Goal: Transaction & Acquisition: Book appointment/travel/reservation

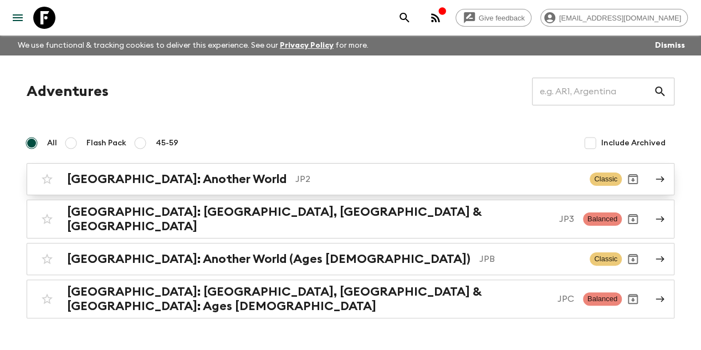
click at [204, 169] on div "[GEOGRAPHIC_DATA]: Another World JP2 Classic" at bounding box center [329, 179] width 586 height 22
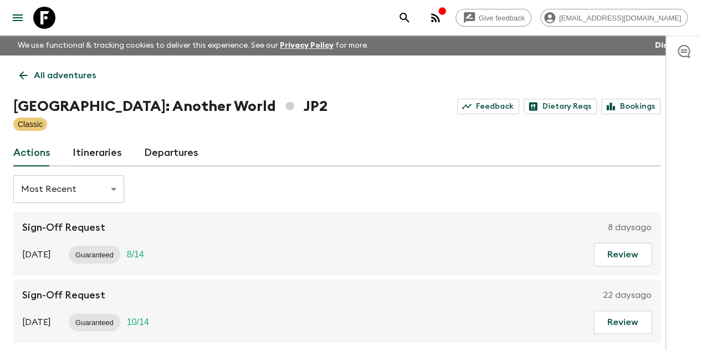
click at [196, 160] on link "Departures" at bounding box center [171, 153] width 54 height 27
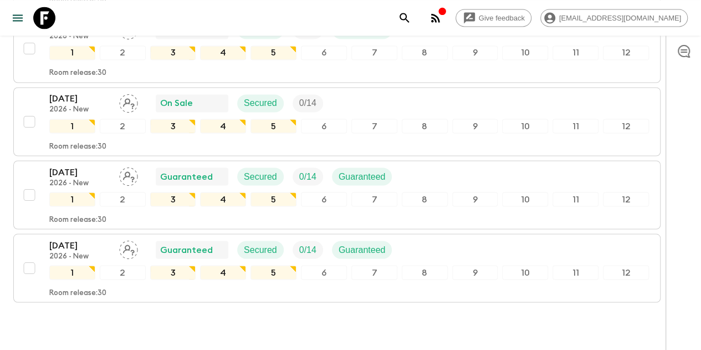
scroll to position [5089, 0]
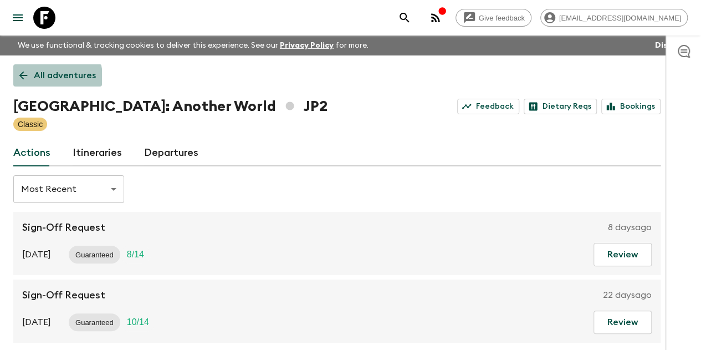
click at [32, 83] on link "All adventures" at bounding box center [57, 75] width 89 height 22
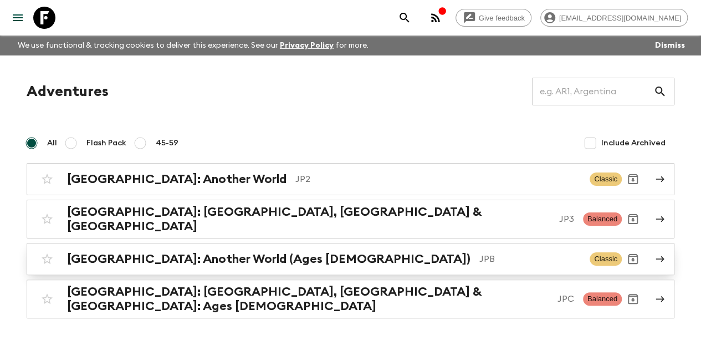
click at [102, 253] on h2 "[GEOGRAPHIC_DATA]: Another World (Ages [DEMOGRAPHIC_DATA])" at bounding box center [269, 259] width 404 height 14
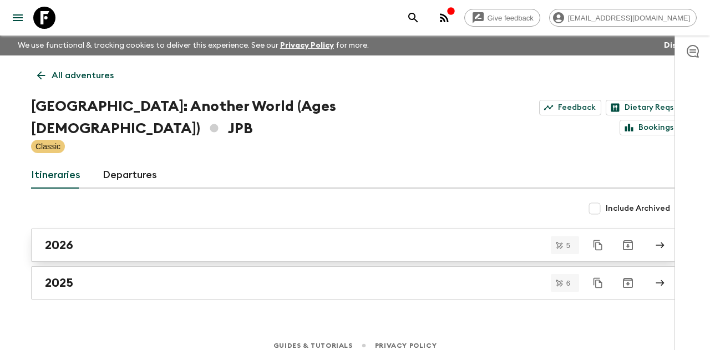
click at [392, 238] on div "2026" at bounding box center [344, 245] width 599 height 14
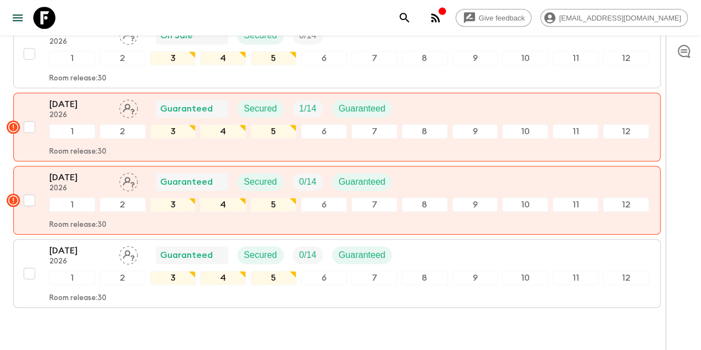
scroll to position [344, 0]
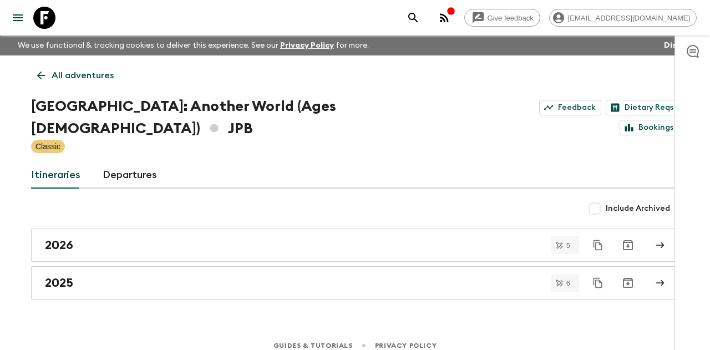
click at [42, 79] on icon at bounding box center [41, 75] width 12 height 12
